Goal: Task Accomplishment & Management: Use online tool/utility

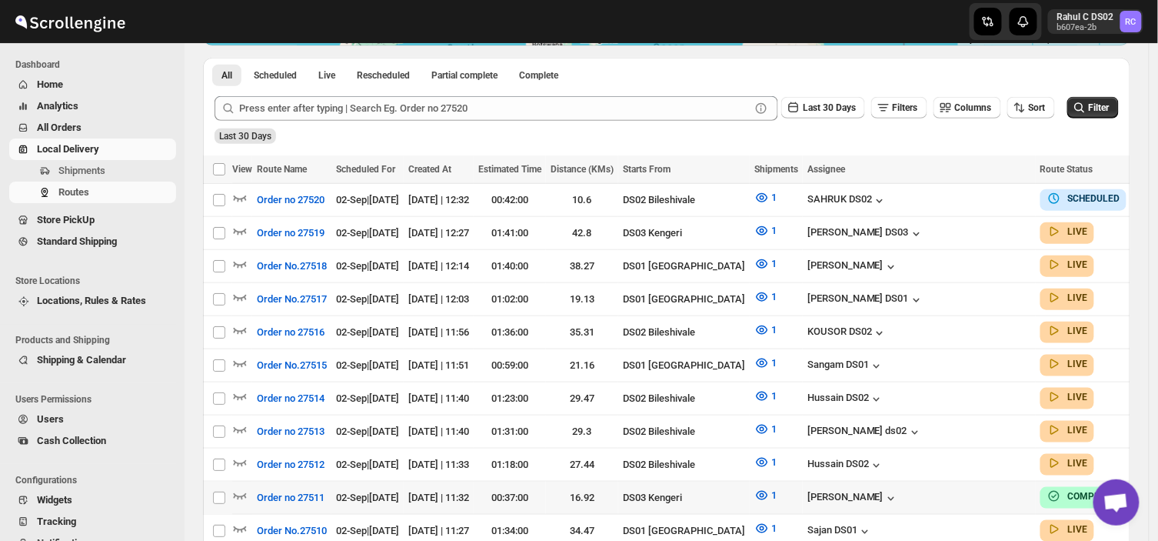
scroll to position [319, 0]
click at [102, 170] on span "Shipments" at bounding box center [81, 171] width 47 height 12
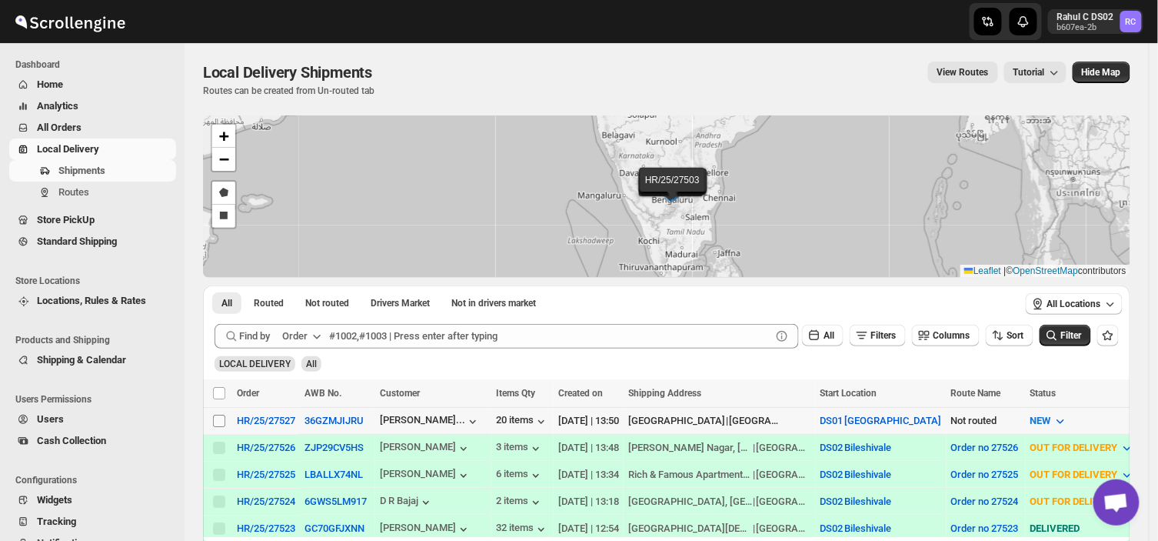
click at [218, 418] on input "Select shipment" at bounding box center [219, 421] width 12 height 12
checkbox input "true"
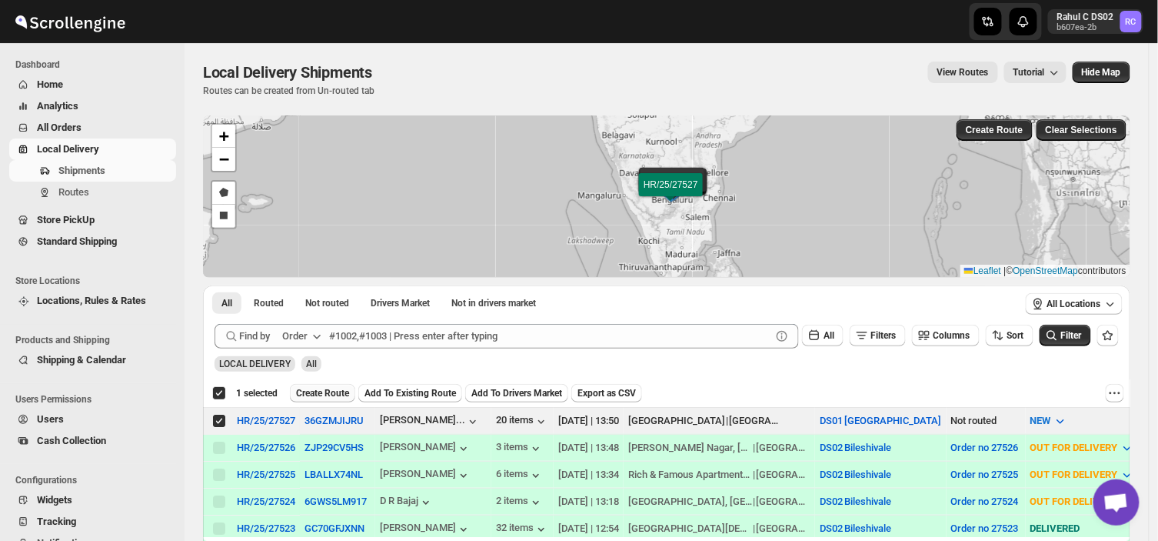
click at [333, 394] on span "Create Route" at bounding box center [322, 393] width 53 height 12
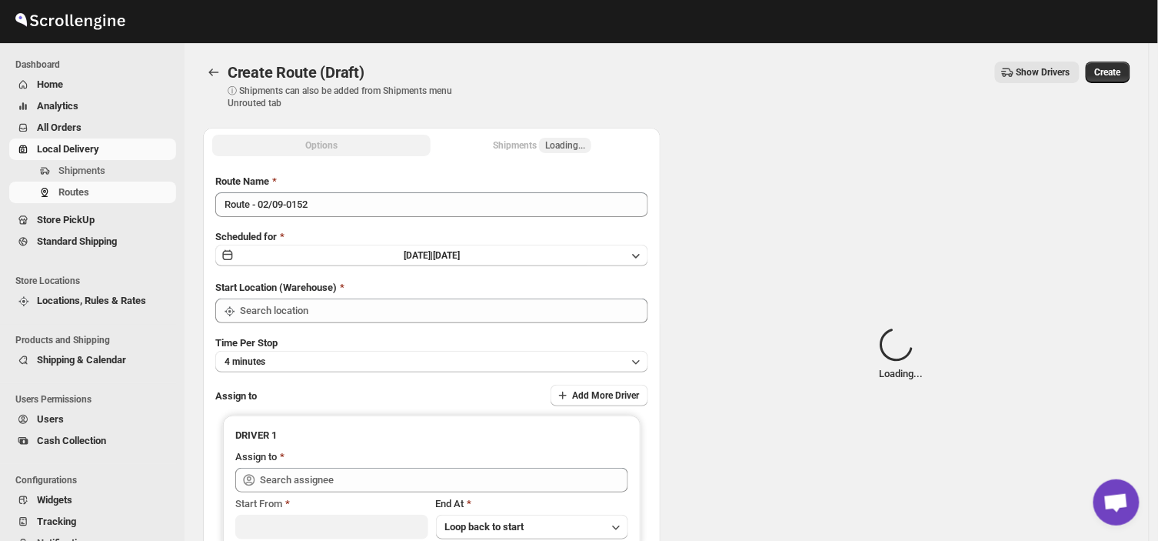
type input "DS01 [GEOGRAPHIC_DATA]"
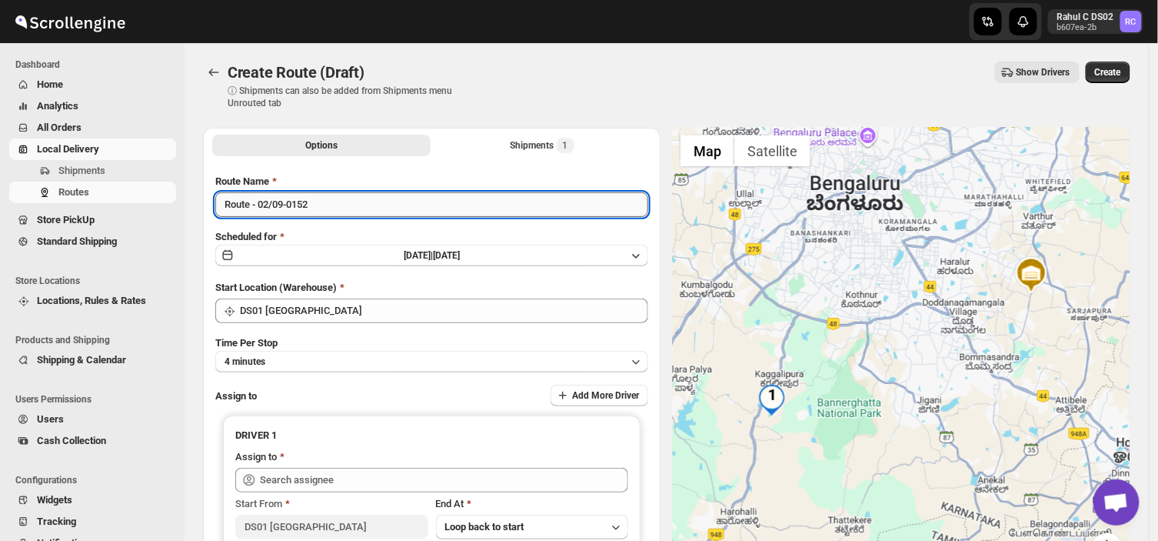
click at [320, 205] on input "Route - 02/09-0152" at bounding box center [431, 204] width 433 height 25
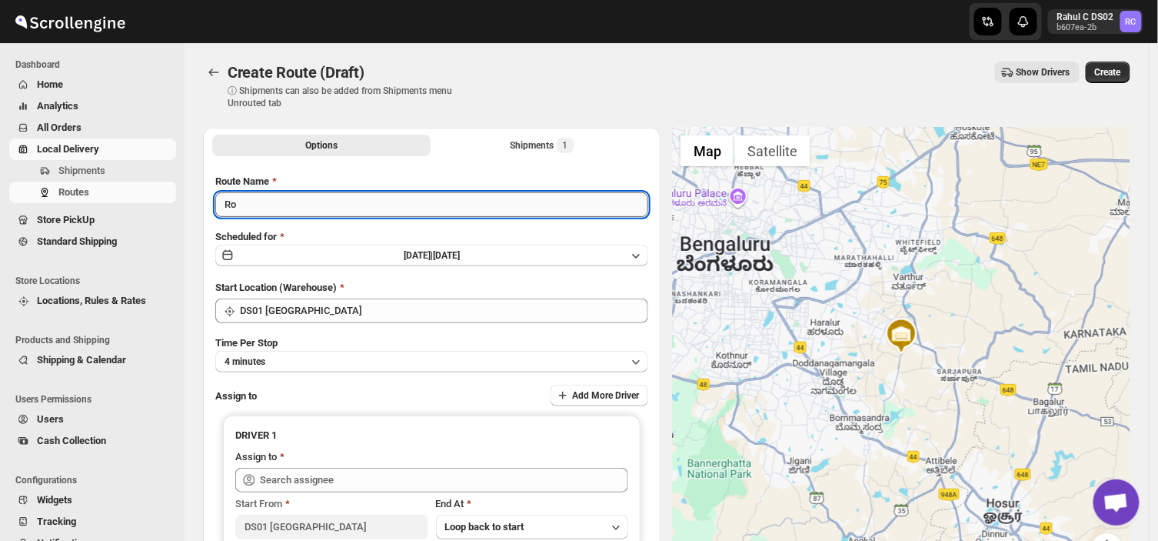
type input "R"
type input "Order no 27527"
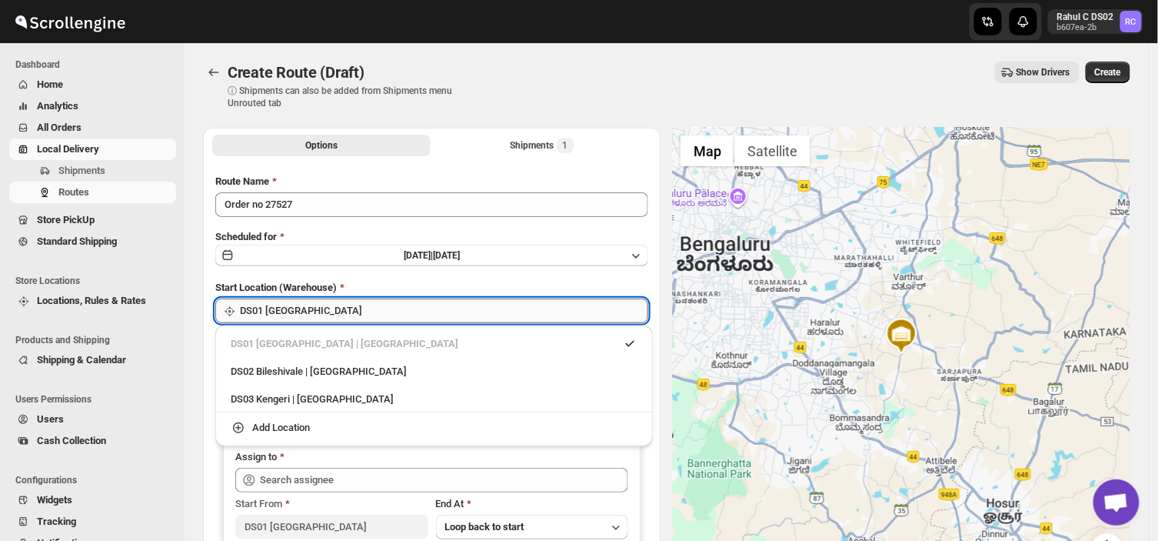
click at [321, 308] on input "DS01 [GEOGRAPHIC_DATA]" at bounding box center [444, 310] width 408 height 25
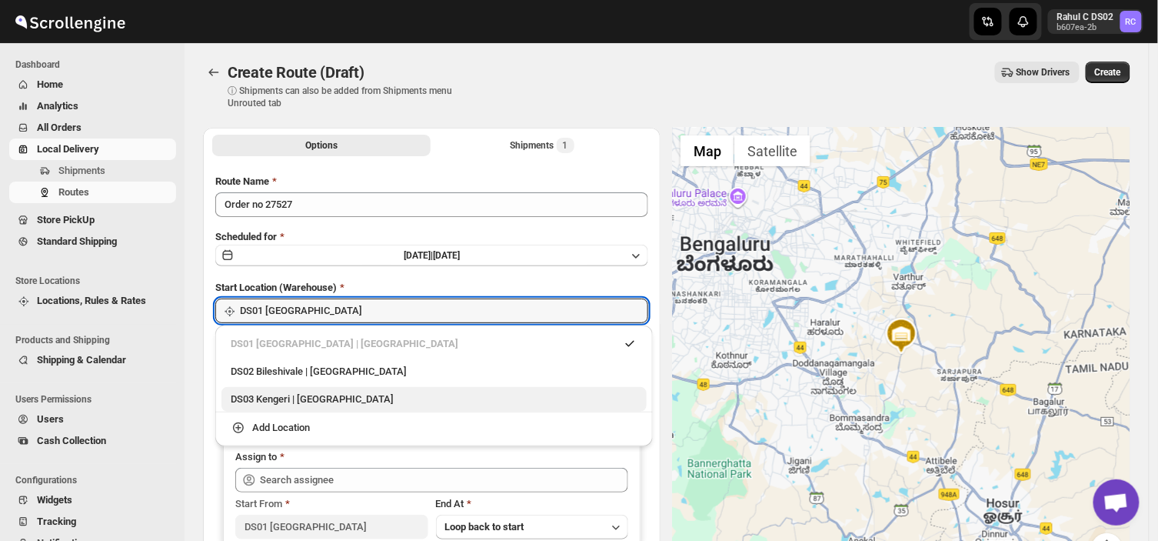
click at [292, 398] on div "DS03 Kengeri | [GEOGRAPHIC_DATA]" at bounding box center [434, 398] width 407 height 15
type input "DS03 Kengeri"
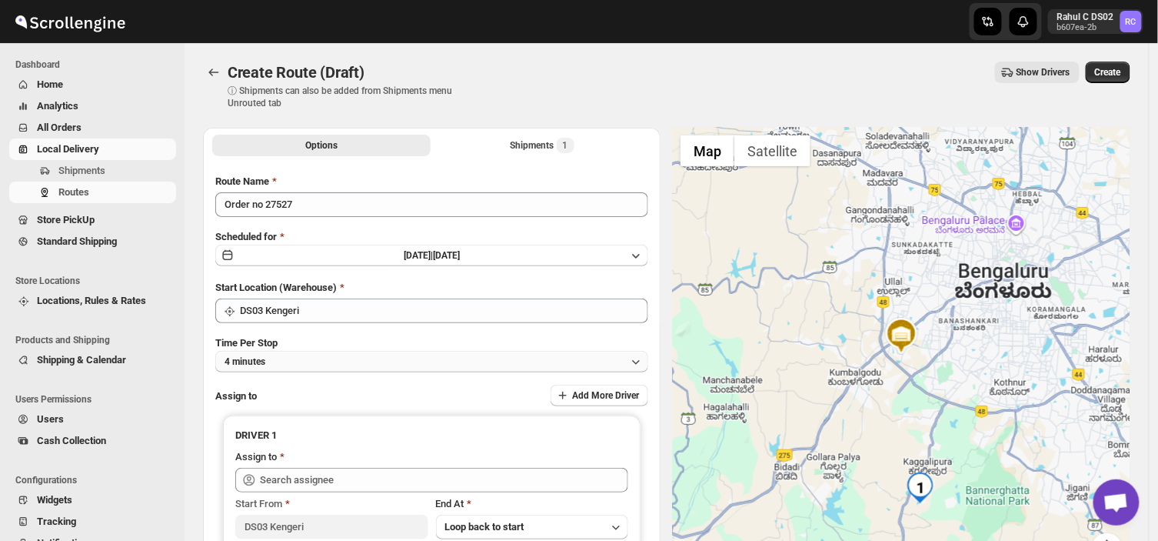
click at [295, 358] on button "4 minutes" at bounding box center [431, 362] width 433 height 22
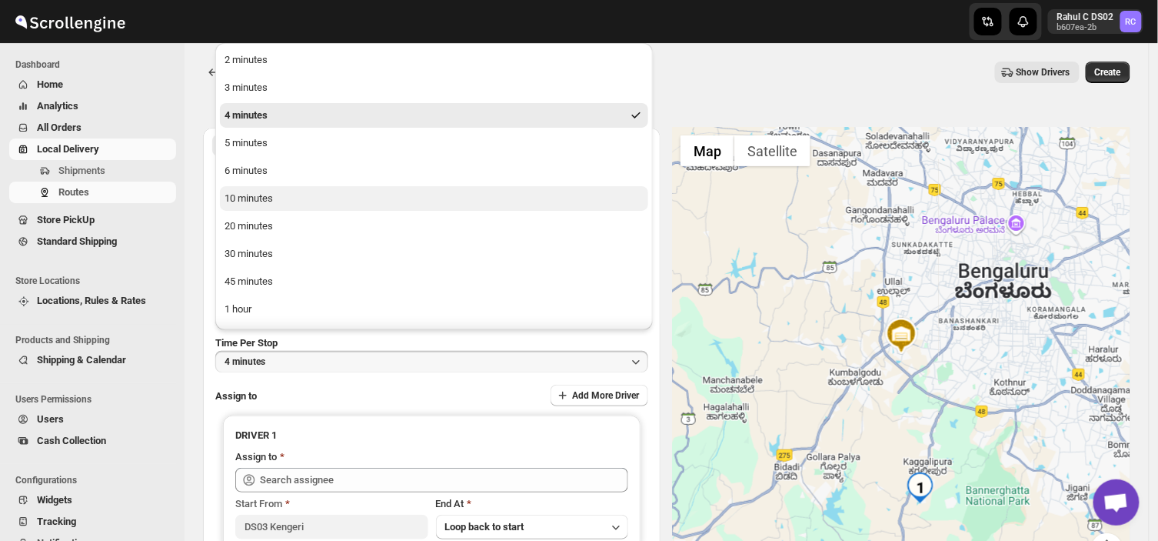
click at [236, 200] on div "10 minutes" at bounding box center [249, 198] width 48 height 15
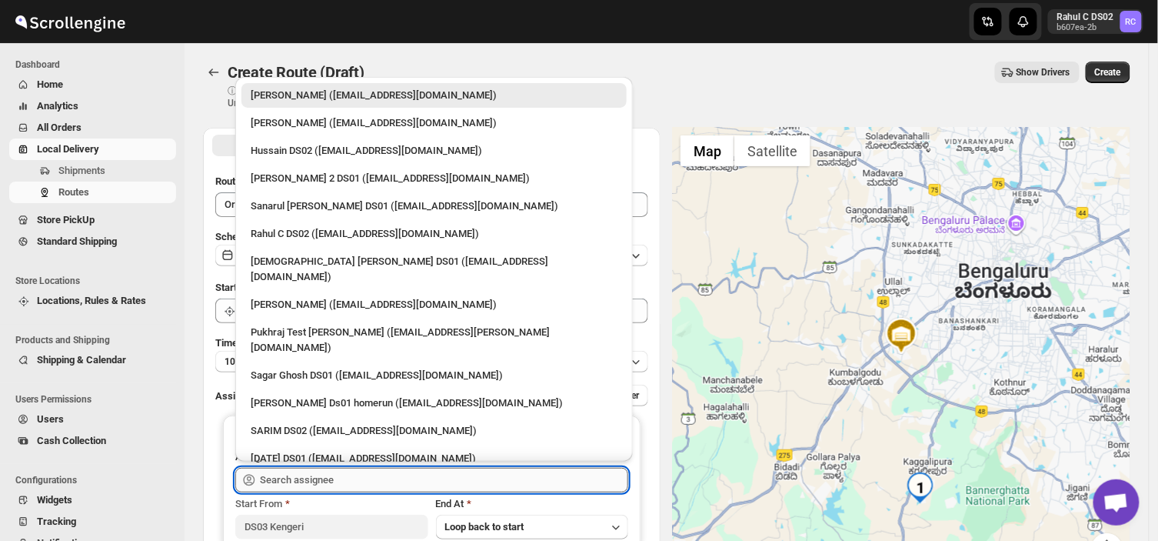
click at [332, 480] on input "text" at bounding box center [444, 480] width 368 height 25
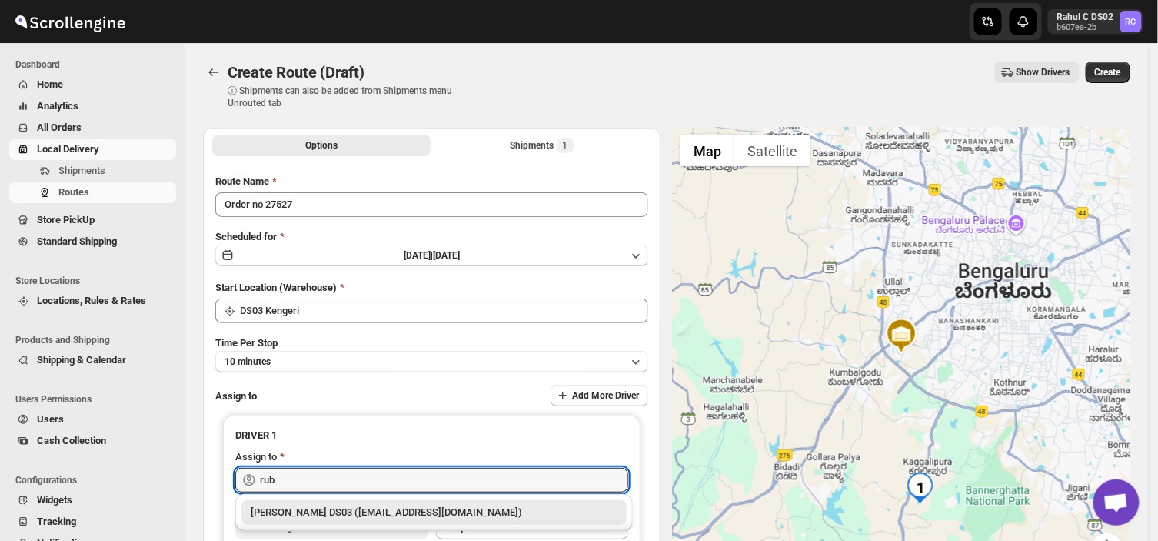
click at [386, 511] on div "[PERSON_NAME] DS03 ([EMAIL_ADDRESS][DOMAIN_NAME])" at bounding box center [434, 511] width 367 height 15
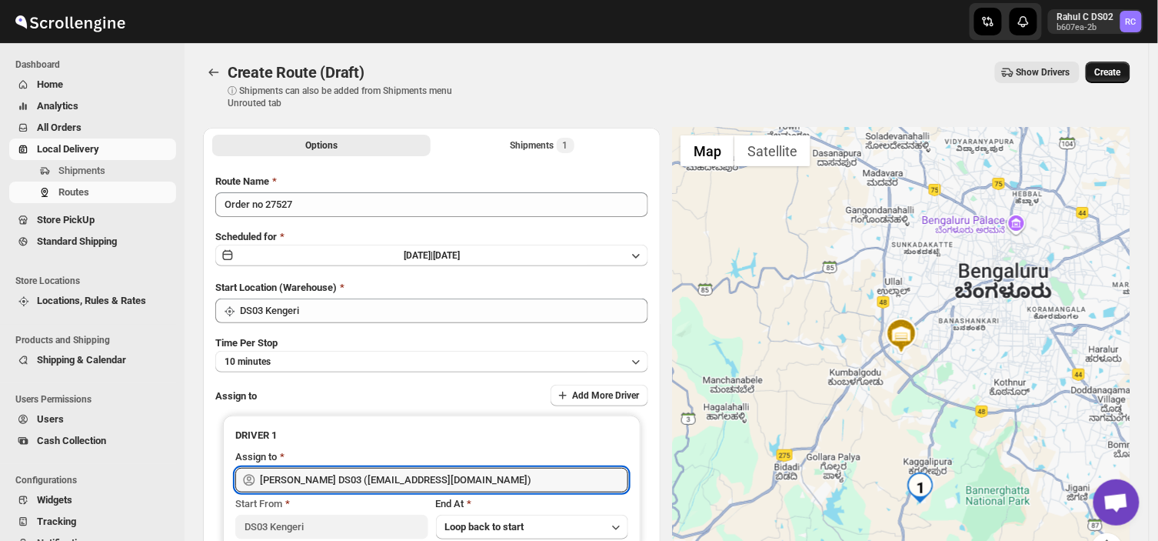
type input "[PERSON_NAME] DS03 ([EMAIL_ADDRESS][DOMAIN_NAME])"
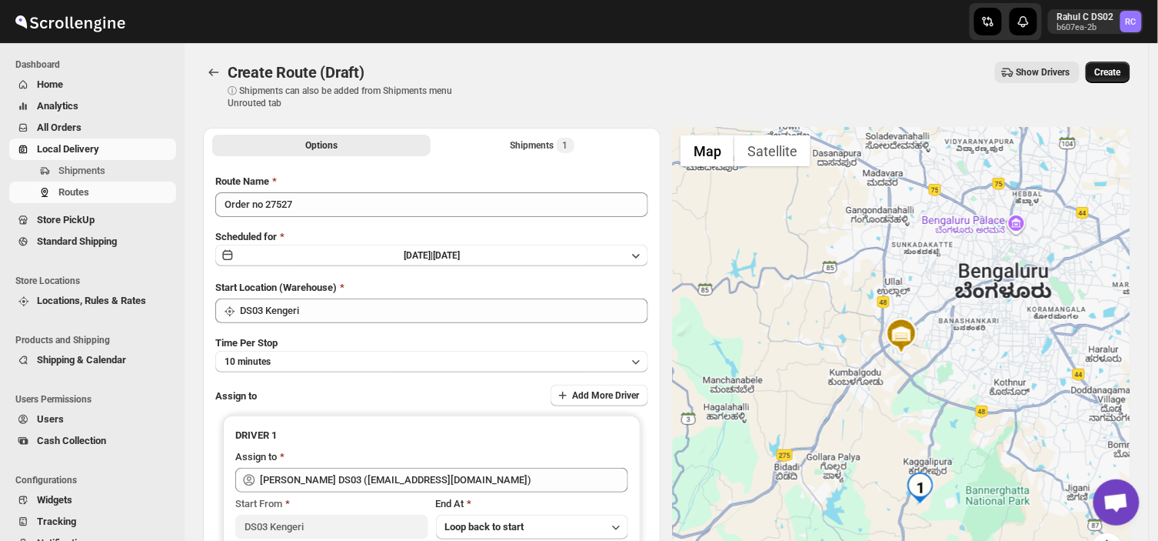
click at [1121, 68] on span "Create" at bounding box center [1108, 72] width 26 height 12
